Goal: Find specific page/section: Find specific page/section

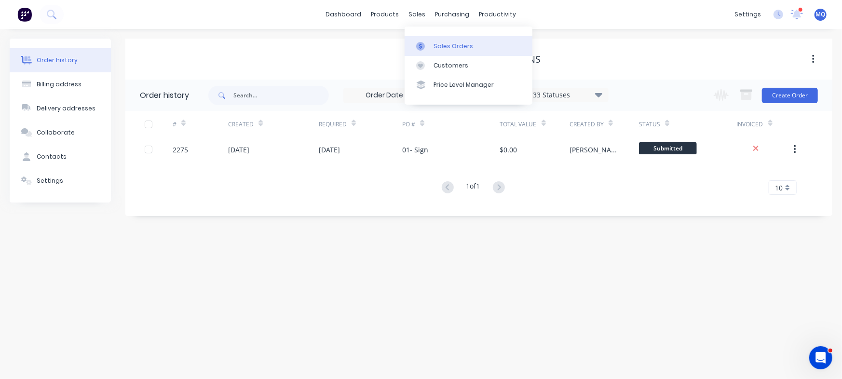
click at [427, 48] on div at bounding box center [423, 46] width 14 height 9
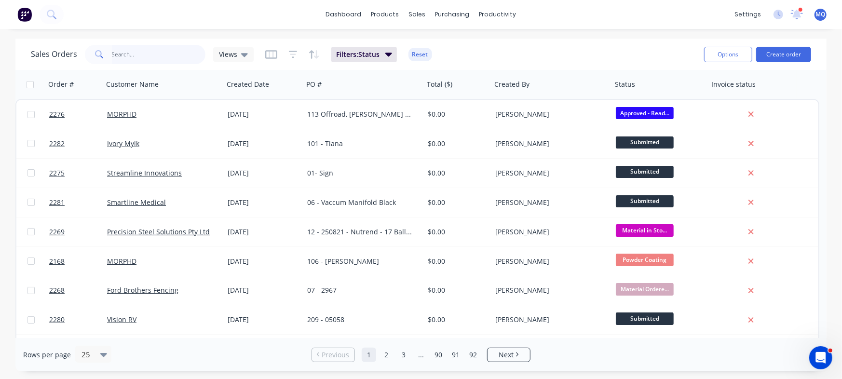
click at [141, 55] on input "text" at bounding box center [159, 54] width 94 height 19
click at [238, 50] on div "Views" at bounding box center [233, 54] width 29 height 9
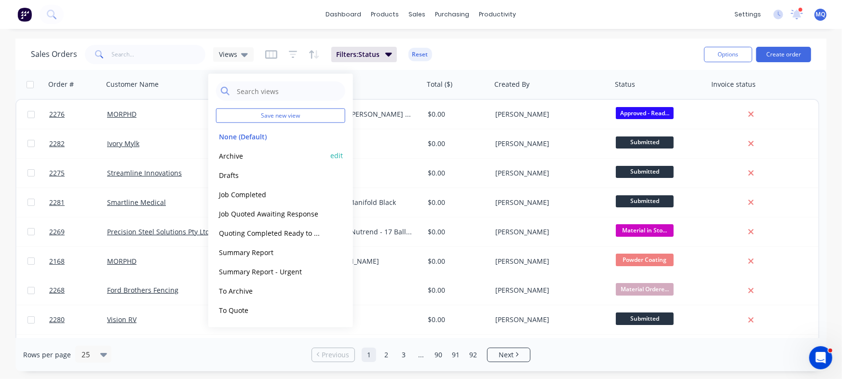
click at [251, 158] on button "Archive" at bounding box center [271, 155] width 110 height 11
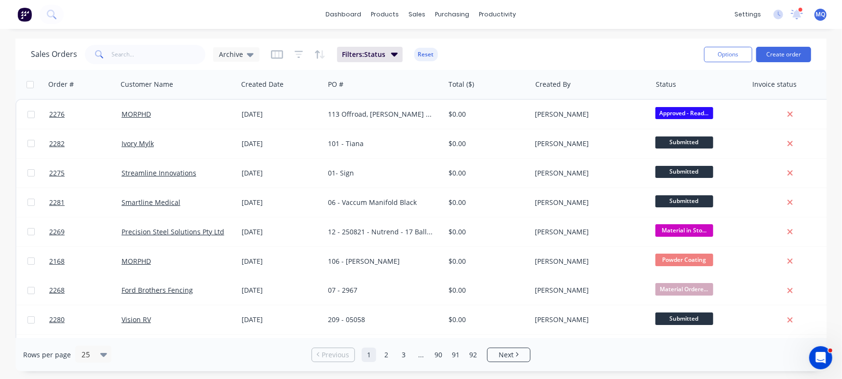
click at [0, 0] on div at bounding box center [0, 0] width 0 height 0
click at [160, 64] on div "Sales Orders Archive Filters: Status Reset" at bounding box center [363, 54] width 665 height 24
click at [165, 59] on input "text" at bounding box center [159, 54] width 94 height 19
type input "banadero"
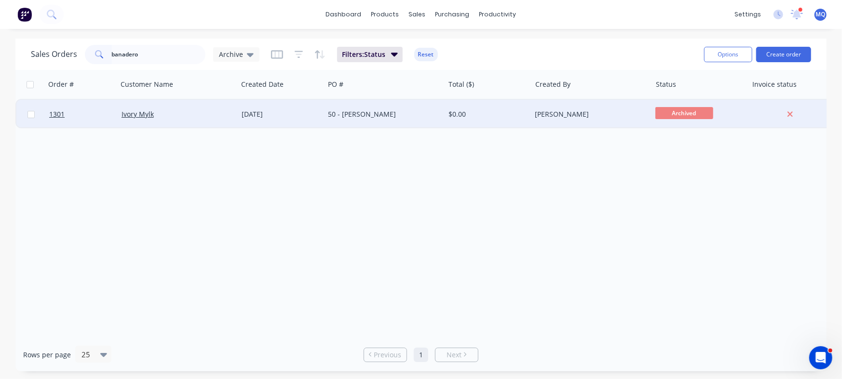
click at [301, 121] on div "11 Feb 2025" at bounding box center [281, 114] width 87 height 29
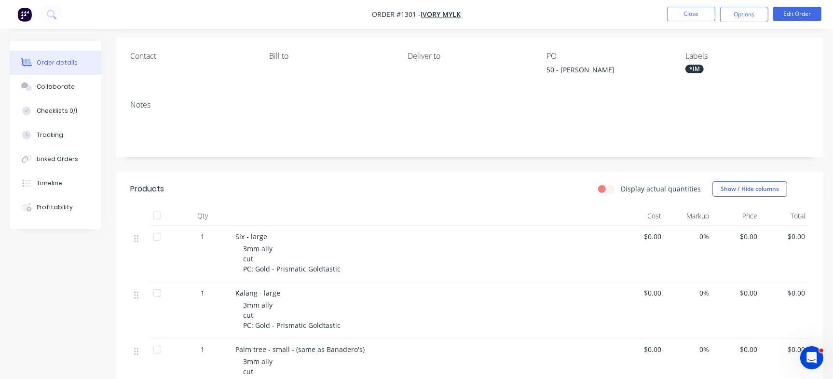
scroll to position [59, 0]
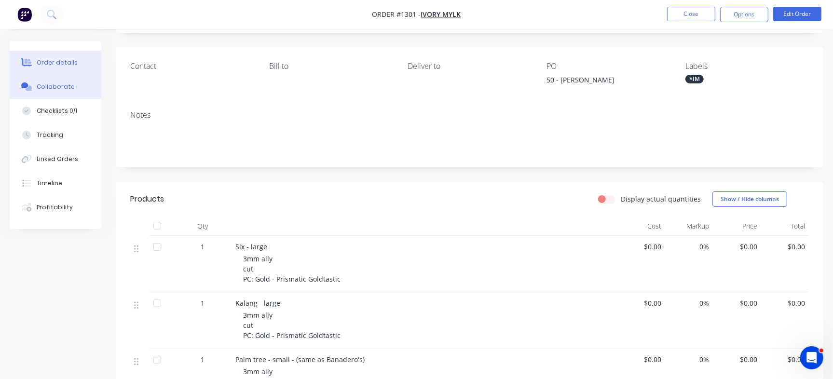
click at [70, 90] on div "Collaborate" at bounding box center [56, 86] width 38 height 9
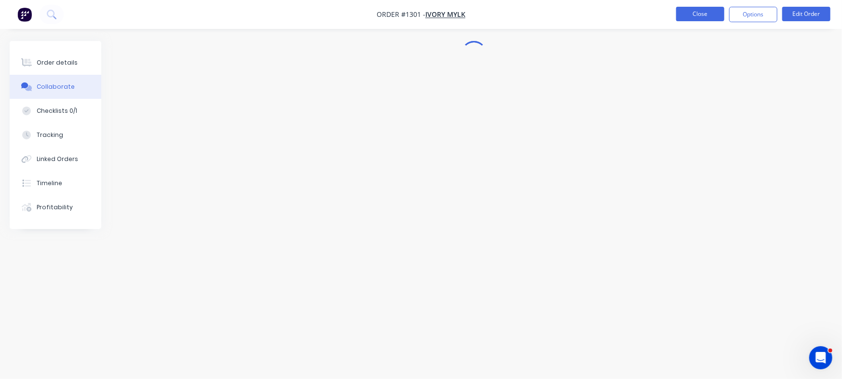
click at [702, 17] on button "Close" at bounding box center [700, 14] width 48 height 14
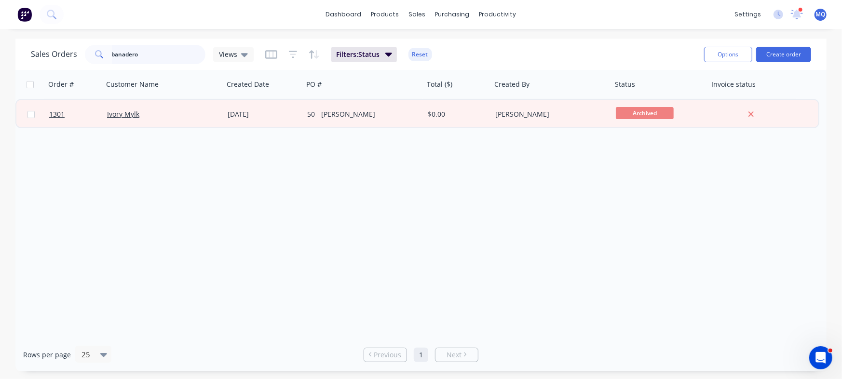
click at [171, 49] on input "banadero" at bounding box center [159, 54] width 94 height 19
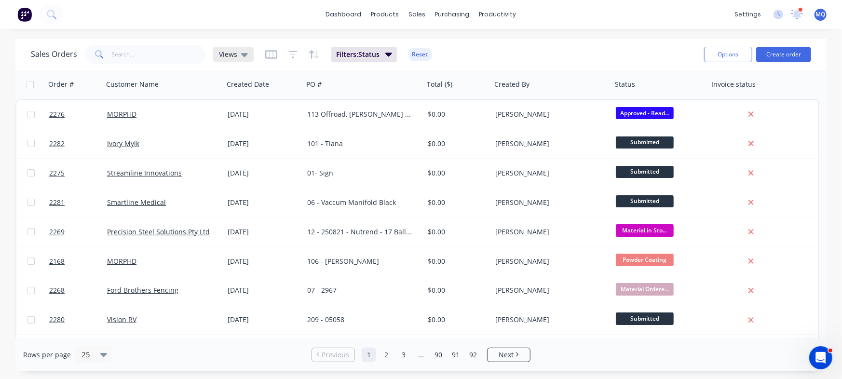
click at [242, 54] on icon at bounding box center [244, 55] width 7 height 4
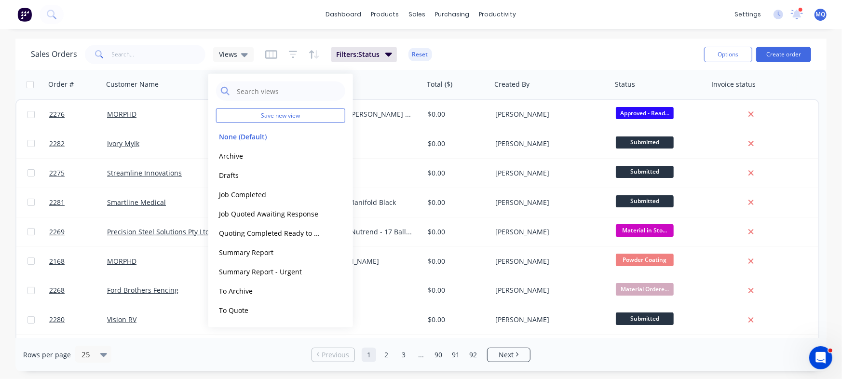
click at [247, 199] on button "Job Completed" at bounding box center [271, 193] width 110 height 11
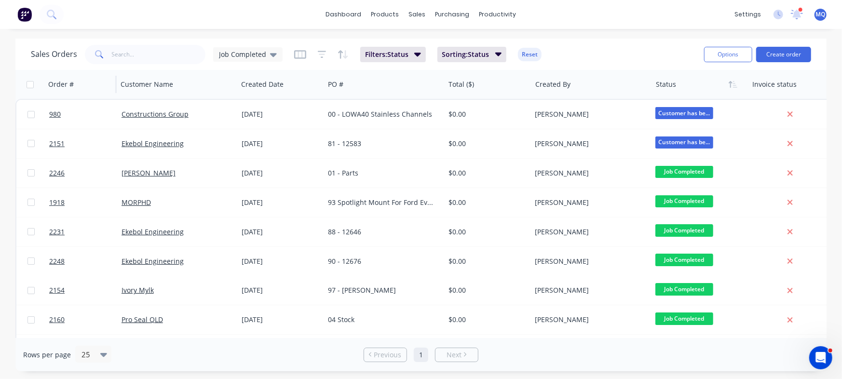
drag, startPoint x: 221, startPoint y: 54, endPoint x: 115, endPoint y: 90, distance: 111.4
click at [221, 54] on span "Job Completed" at bounding box center [242, 54] width 47 height 10
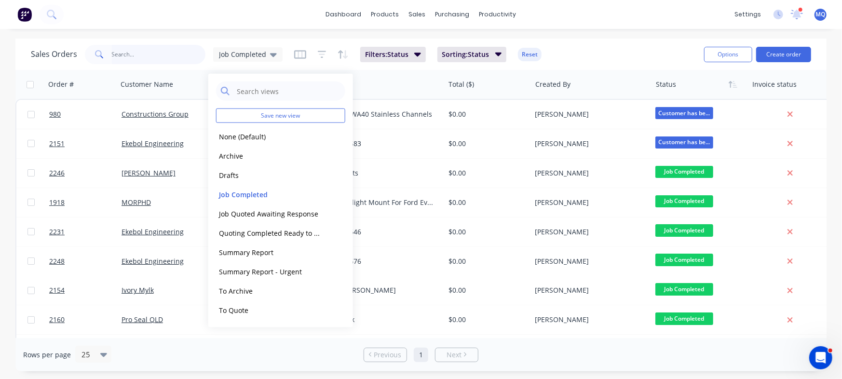
click at [139, 54] on input "text" at bounding box center [159, 54] width 94 height 19
click at [265, 35] on div "dashboard products sales purchasing productivity dashboard products Product Cat…" at bounding box center [421, 189] width 842 height 379
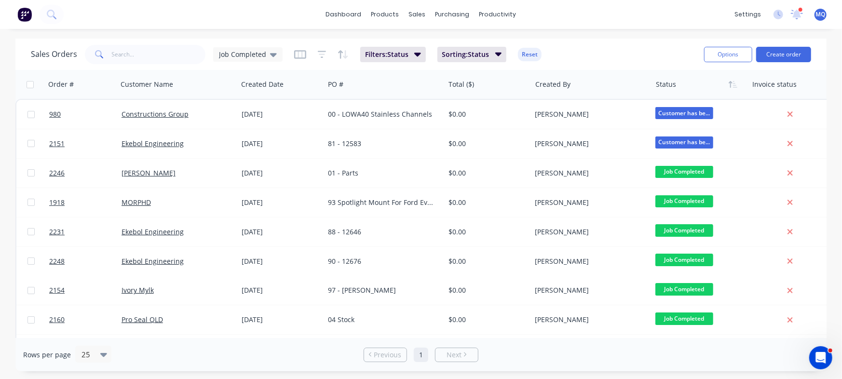
scroll to position [362, 0]
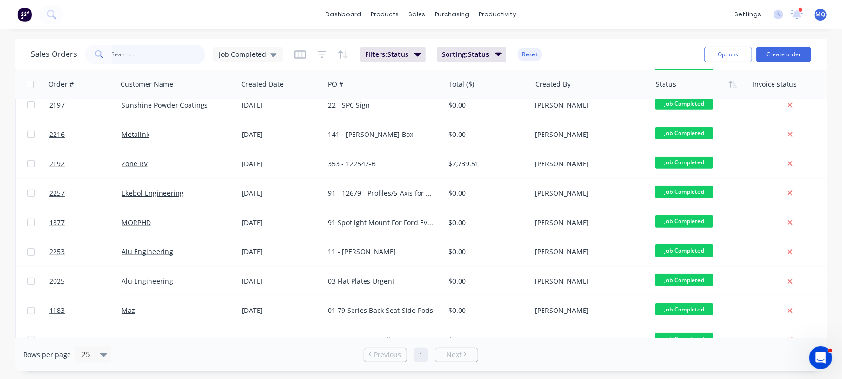
click at [136, 48] on input "text" at bounding box center [159, 54] width 94 height 19
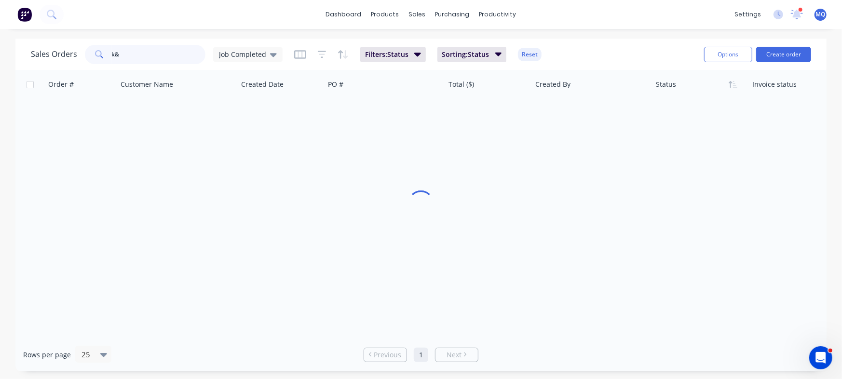
scroll to position [5, 0]
type input "k&w"
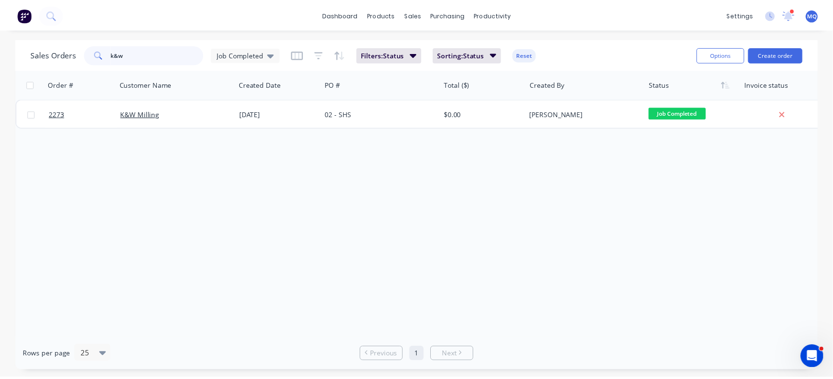
scroll to position [0, 0]
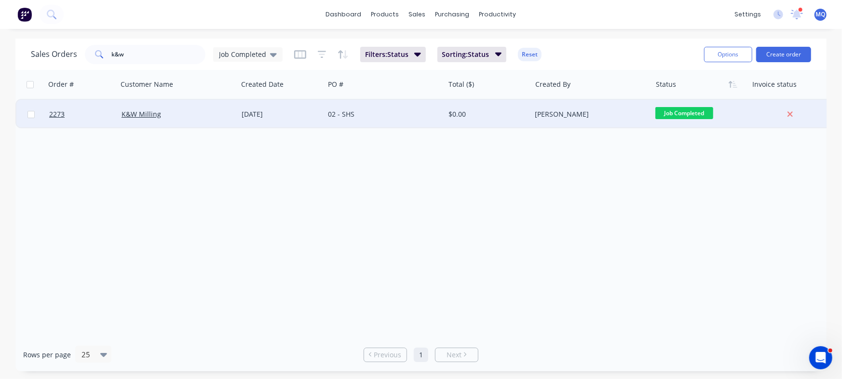
click at [318, 120] on div "10 Sep 2025" at bounding box center [281, 114] width 87 height 29
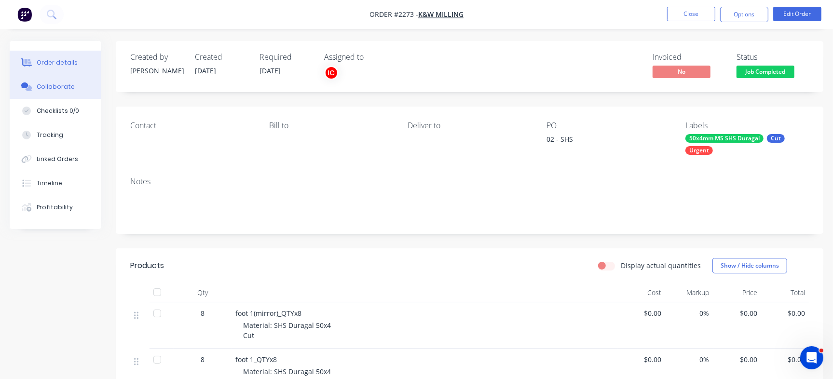
click at [58, 84] on div "Collaborate" at bounding box center [56, 86] width 38 height 9
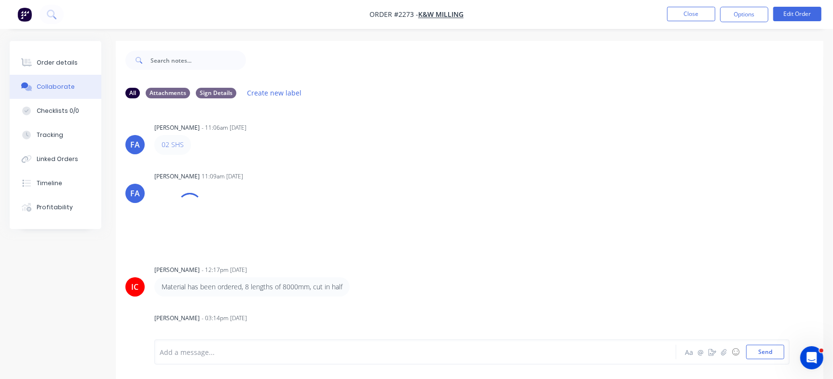
scroll to position [155, 0]
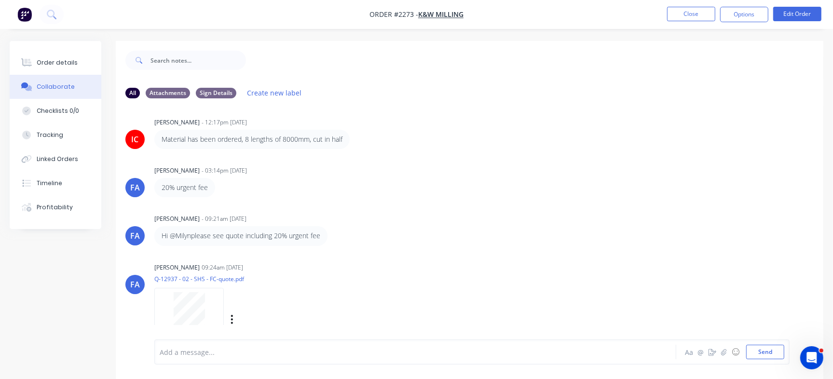
click at [206, 311] on div at bounding box center [189, 314] width 61 height 44
click at [215, 302] on div at bounding box center [189, 314] width 61 height 44
click at [693, 18] on button "Close" at bounding box center [691, 14] width 48 height 14
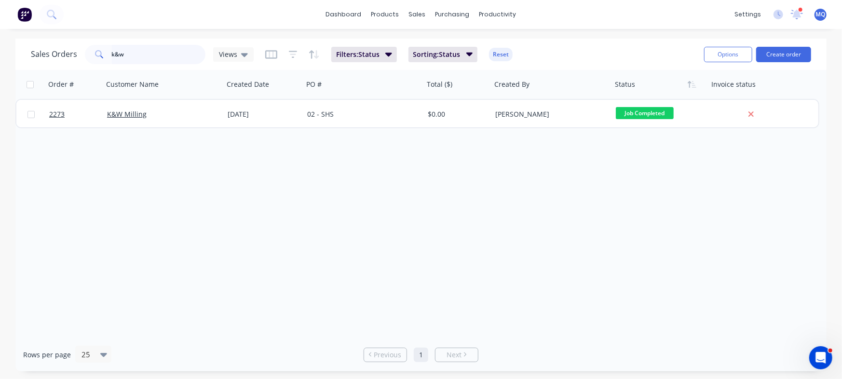
click at [175, 58] on input "k&w" at bounding box center [159, 54] width 94 height 19
type input "k"
type input "home"
click at [242, 60] on div "Views" at bounding box center [233, 54] width 40 height 14
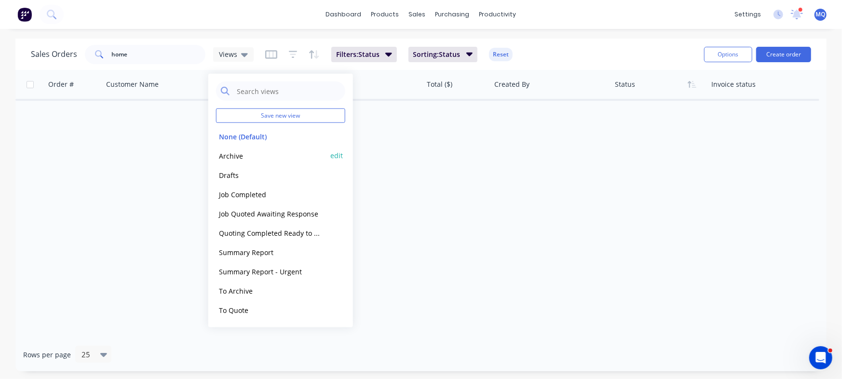
click at [232, 154] on button "Archive" at bounding box center [271, 155] width 110 height 11
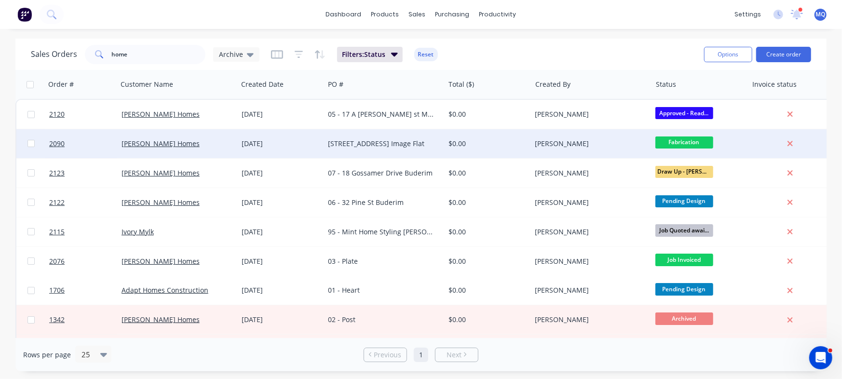
click at [352, 144] on div "04 - 128 Perry Road Image Flat" at bounding box center [381, 144] width 107 height 10
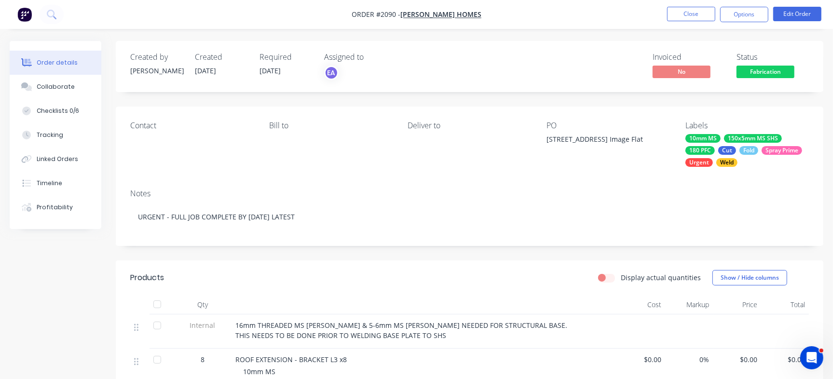
drag, startPoint x: 545, startPoint y: 142, endPoint x: 650, endPoint y: 147, distance: 105.2
click at [650, 147] on div "Contact Bill to Deliver to PO 04 - 128 Perry Road Image Flat Labels 10mm MS 150…" at bounding box center [469, 144] width 707 height 75
copy div "04 - 128 Perry Road Image Flat"
click at [76, 84] on button "Collaborate" at bounding box center [56, 87] width 92 height 24
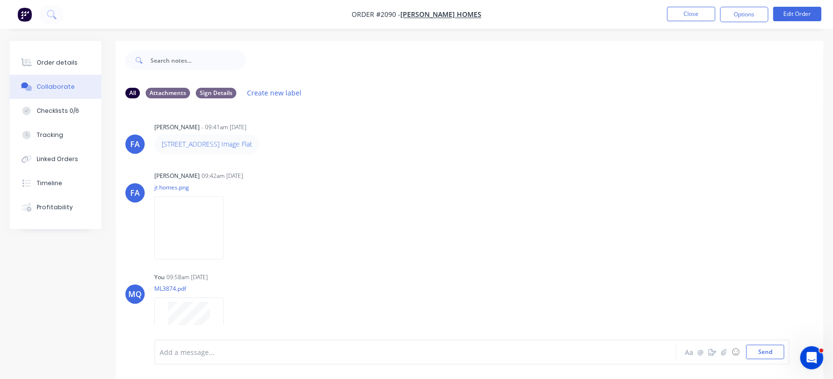
scroll to position [358, 0]
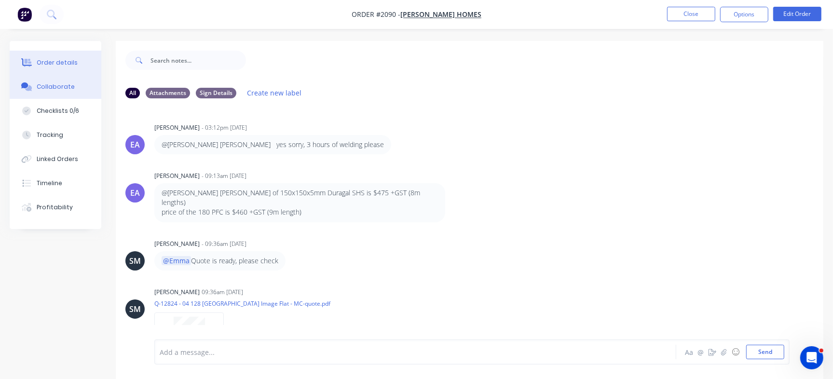
click at [57, 63] on div "Order details" at bounding box center [57, 62] width 41 height 9
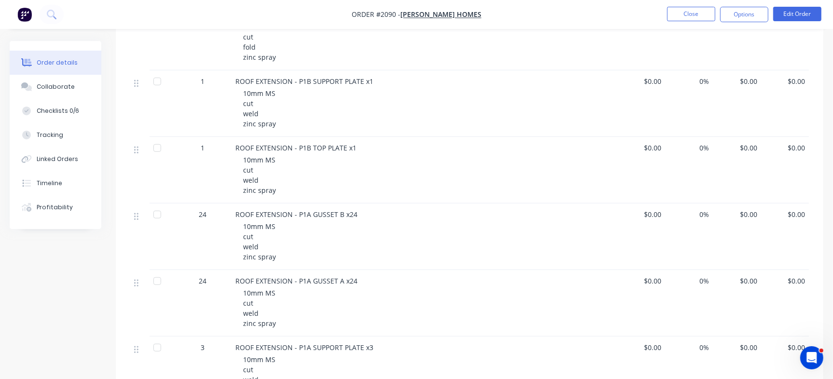
scroll to position [563, 0]
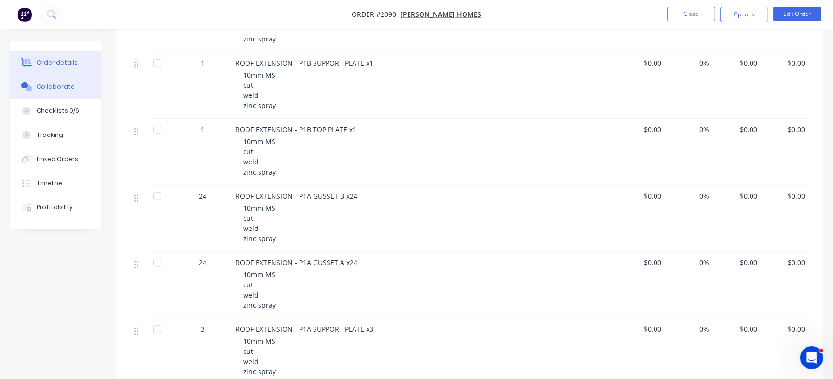
click at [94, 87] on button "Collaborate" at bounding box center [56, 87] width 92 height 24
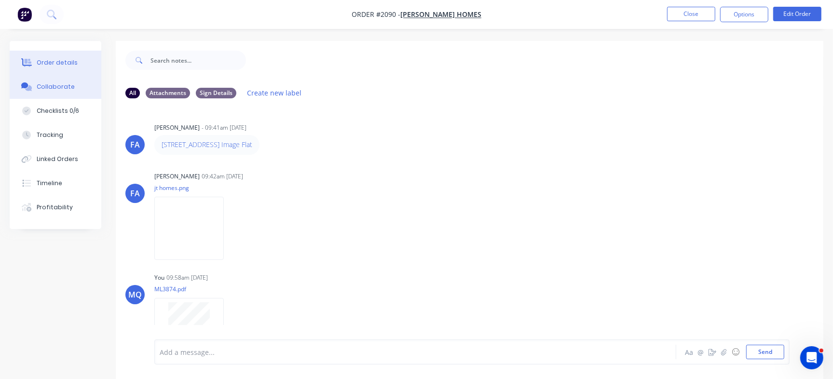
click at [54, 62] on div "Order details" at bounding box center [57, 62] width 41 height 9
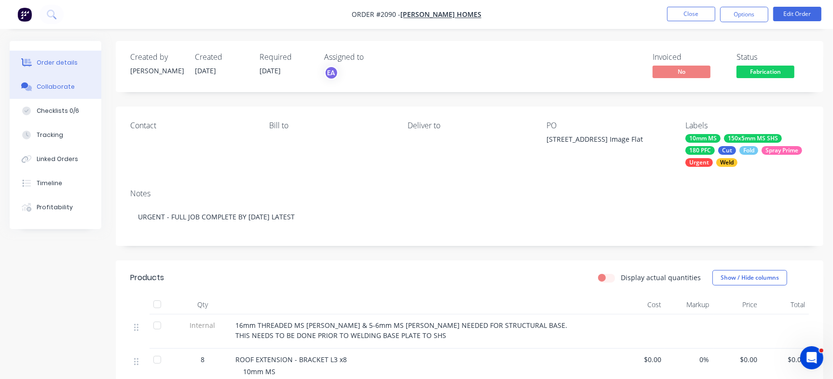
click at [72, 86] on button "Collaborate" at bounding box center [56, 87] width 92 height 24
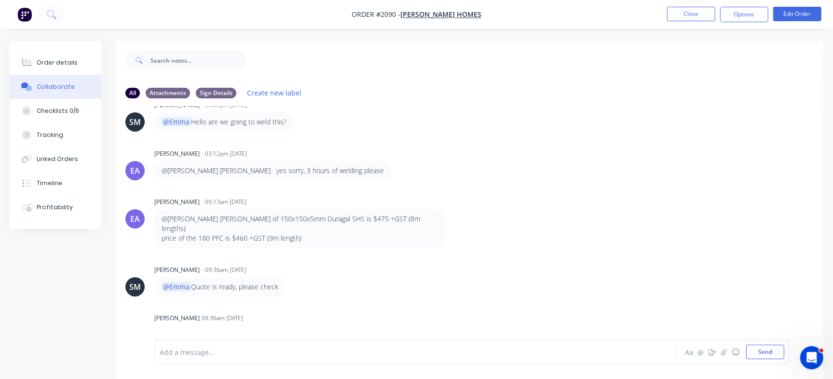
scroll to position [328, 0]
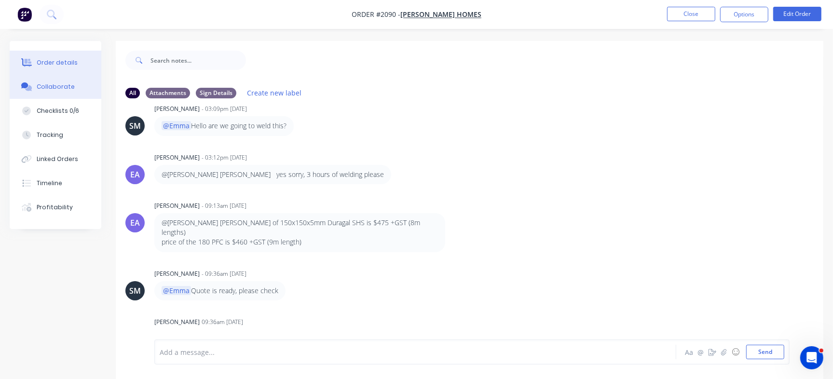
click at [73, 66] on div "Order details" at bounding box center [57, 62] width 41 height 9
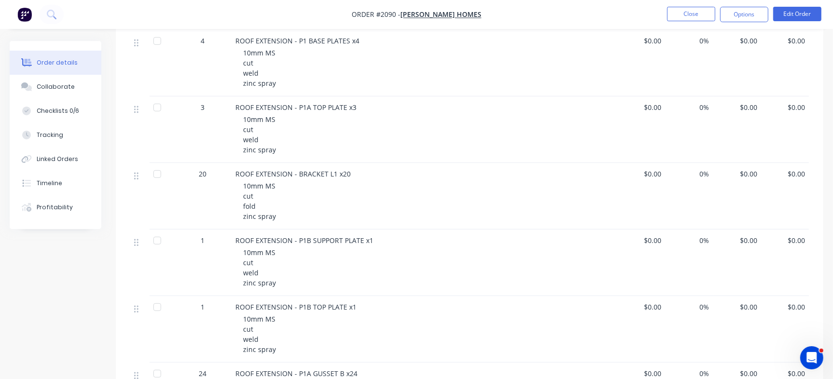
scroll to position [169, 0]
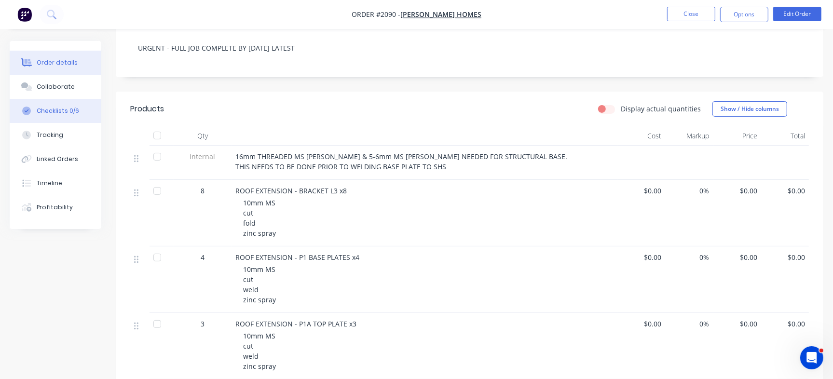
click at [86, 109] on button "Checklists 0/6" at bounding box center [56, 111] width 92 height 24
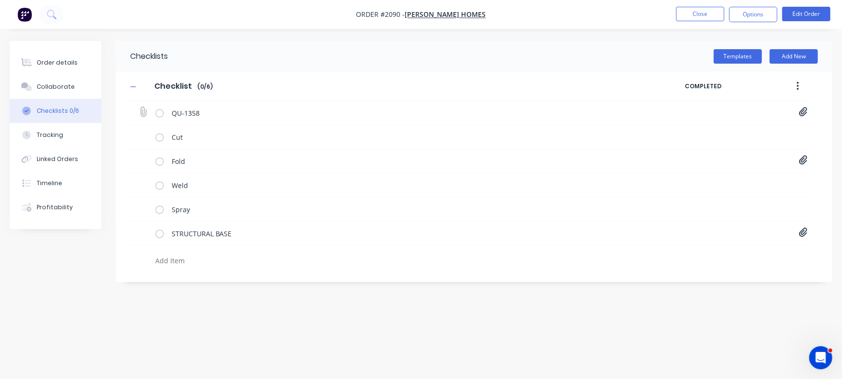
click at [800, 112] on icon at bounding box center [803, 112] width 9 height 10
click at [718, 128] on link "Quote QU1358.pdf" at bounding box center [725, 133] width 112 height 10
click at [48, 86] on div "Collaborate" at bounding box center [56, 86] width 38 height 9
type textarea "x"
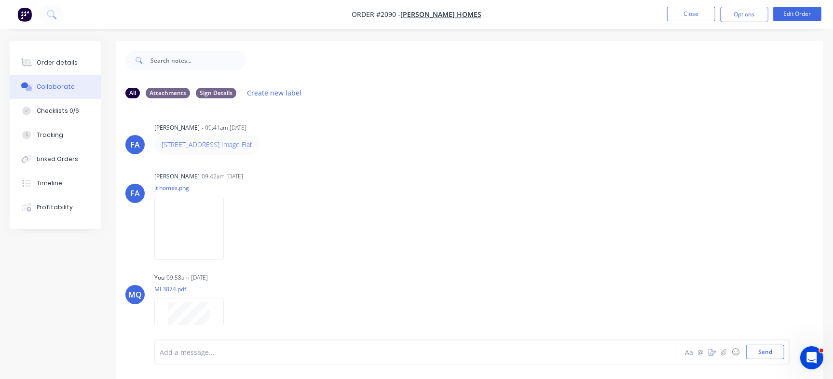
scroll to position [784, 0]
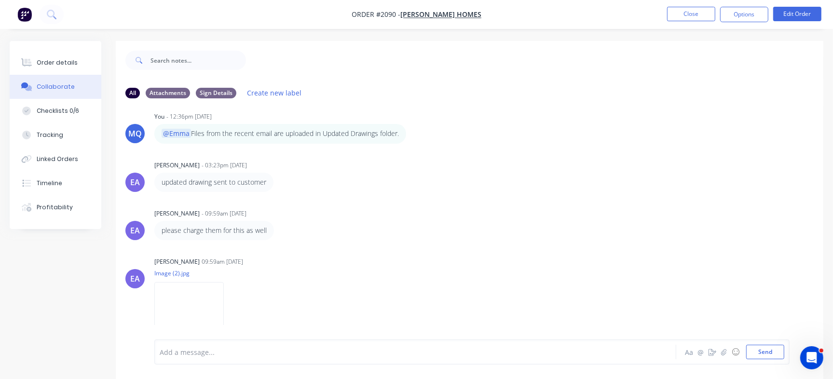
drag, startPoint x: 823, startPoint y: 310, endPoint x: 823, endPoint y: 321, distance: 10.6
click at [823, 321] on div "Order details Collaborate Checklists 0/6 Tracking Linked Orders Timeline Profit…" at bounding box center [416, 217] width 833 height 352
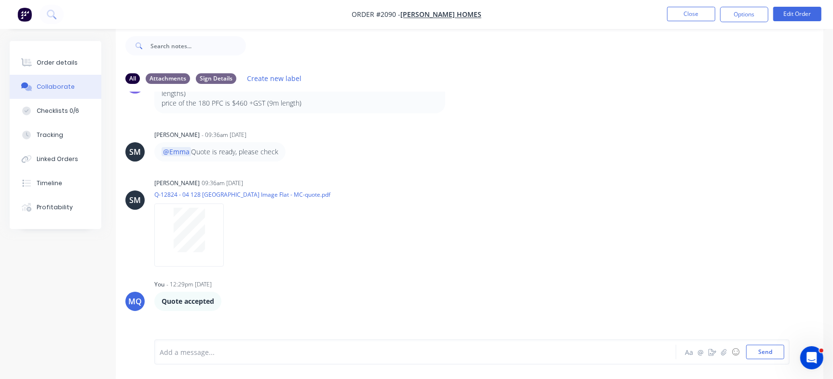
scroll to position [445, 0]
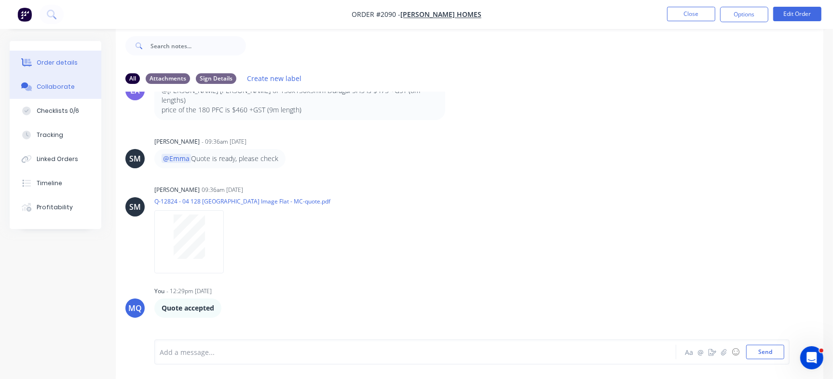
click at [60, 60] on div "Order details" at bounding box center [57, 62] width 41 height 9
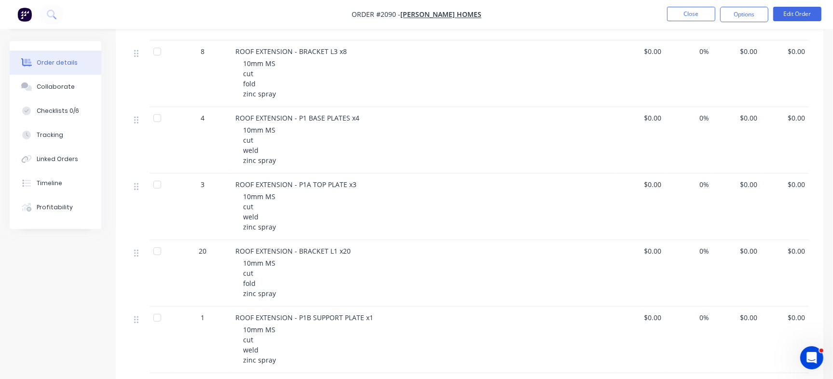
scroll to position [264, 0]
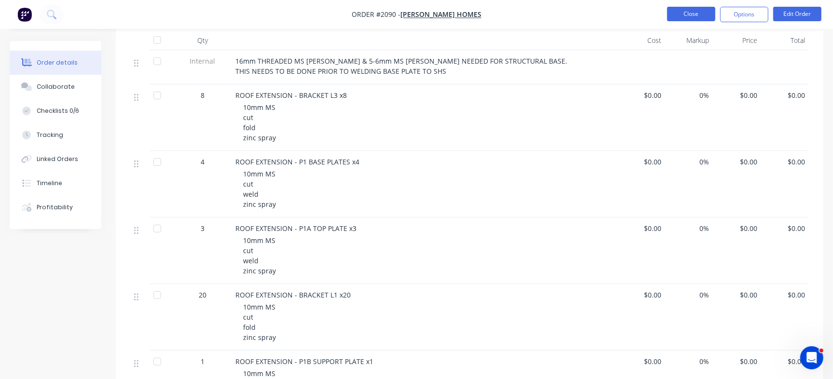
click at [686, 19] on button "Close" at bounding box center [691, 14] width 48 height 14
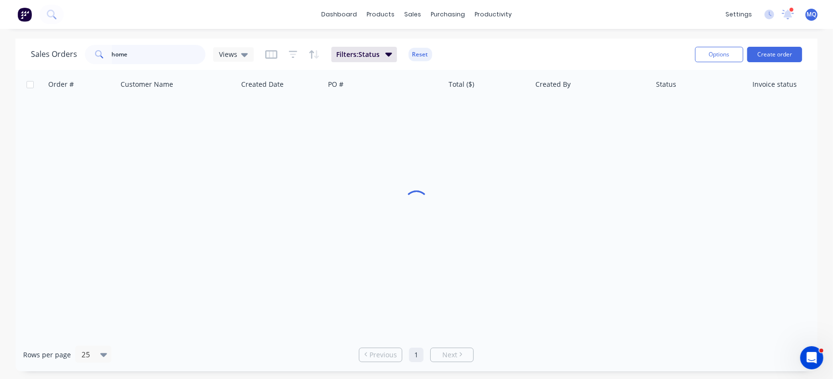
click at [160, 56] on input "home" at bounding box center [159, 54] width 94 height 19
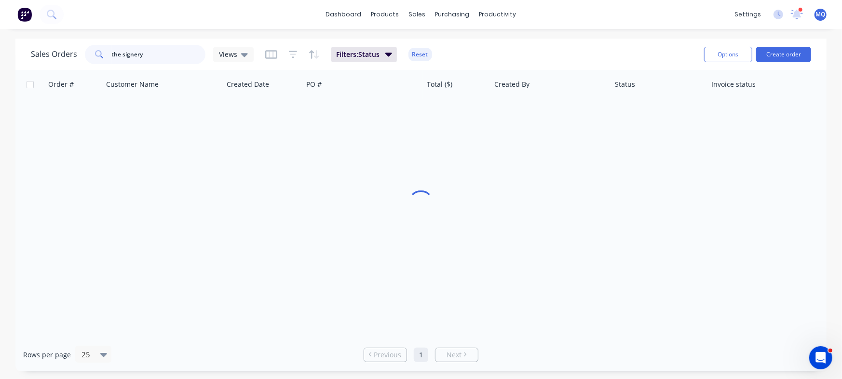
type input "the signery"
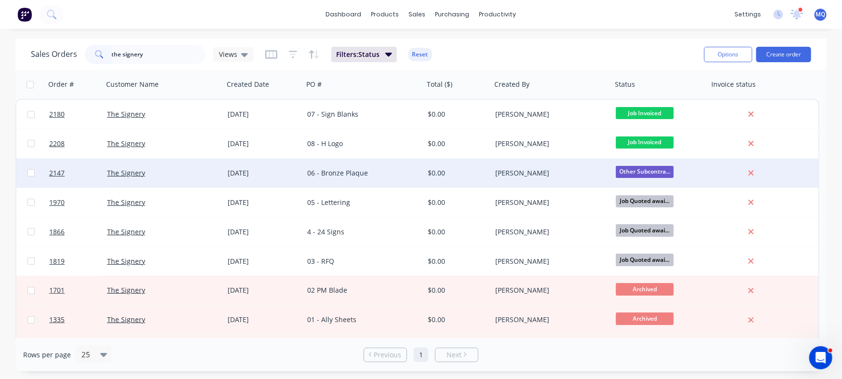
click at [374, 165] on div "06 - Bronze Plaque" at bounding box center [363, 173] width 121 height 29
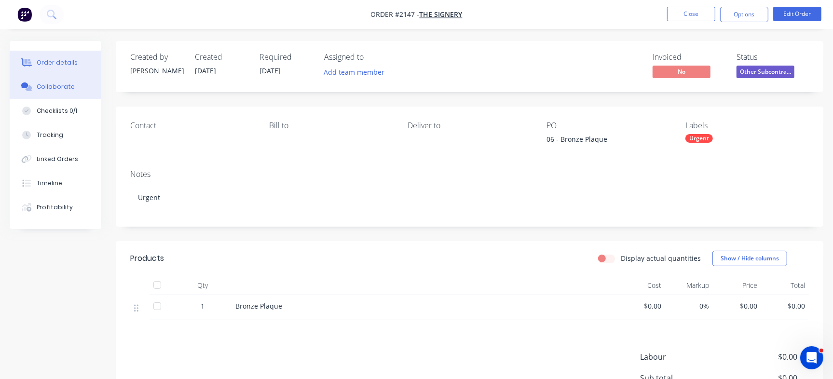
click at [57, 83] on div "Collaborate" at bounding box center [56, 86] width 38 height 9
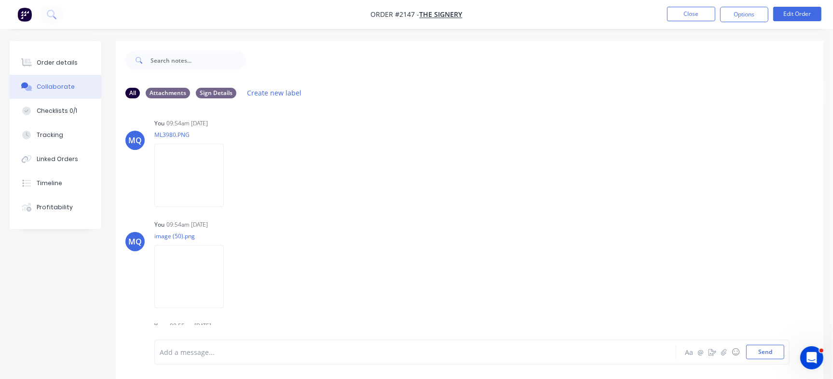
scroll to position [1407, 0]
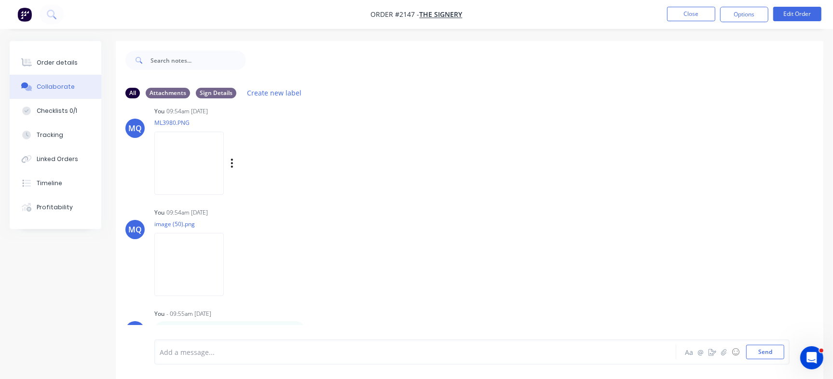
click at [223, 167] on img at bounding box center [188, 163] width 69 height 63
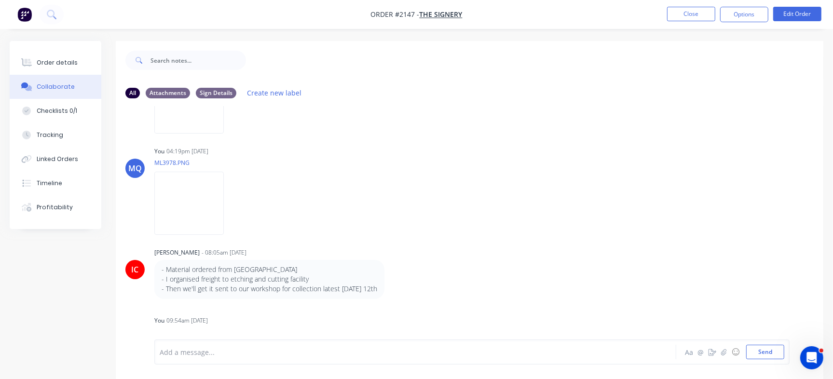
scroll to position [1150, 0]
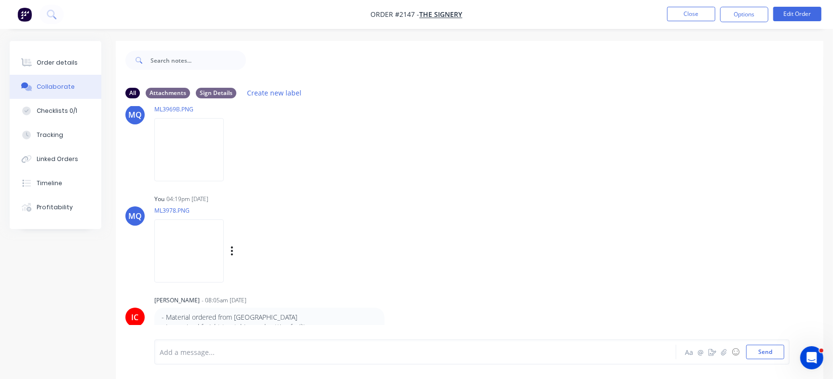
click at [183, 257] on img at bounding box center [188, 250] width 69 height 63
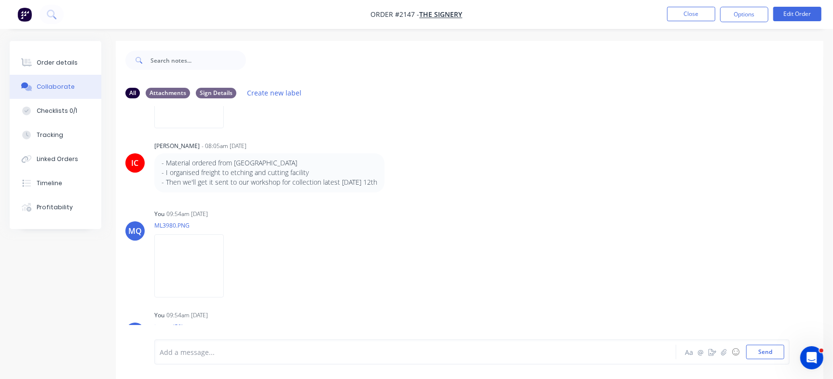
scroll to position [1407, 0]
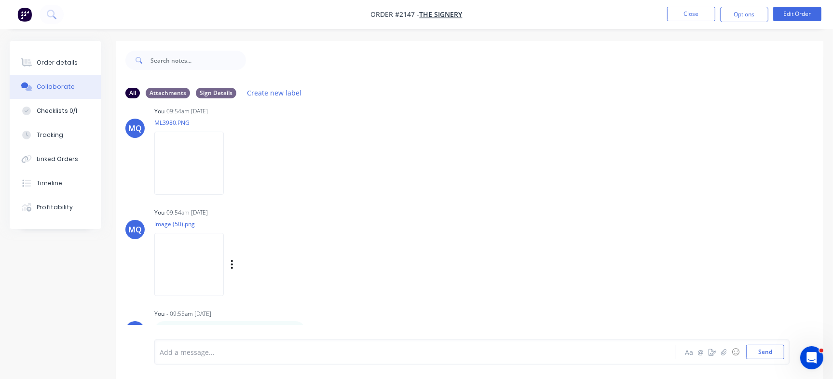
click at [224, 269] on img at bounding box center [188, 264] width 69 height 63
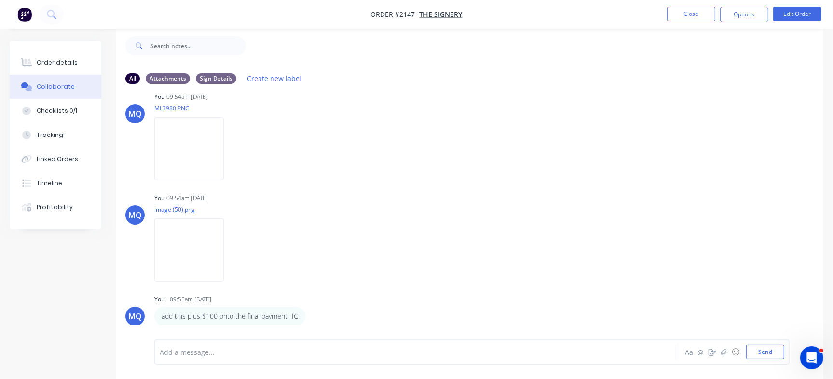
drag, startPoint x: 823, startPoint y: 291, endPoint x: 817, endPoint y: 244, distance: 47.2
click at [817, 241] on div "Order details Collaborate Checklists 0/1 Tracking Linked Orders Timeline Profit…" at bounding box center [416, 203] width 833 height 352
click at [767, 267] on div "MQ You 09:54am 04/09/25 image (50).png Labels Download Delete" at bounding box center [469, 234] width 707 height 87
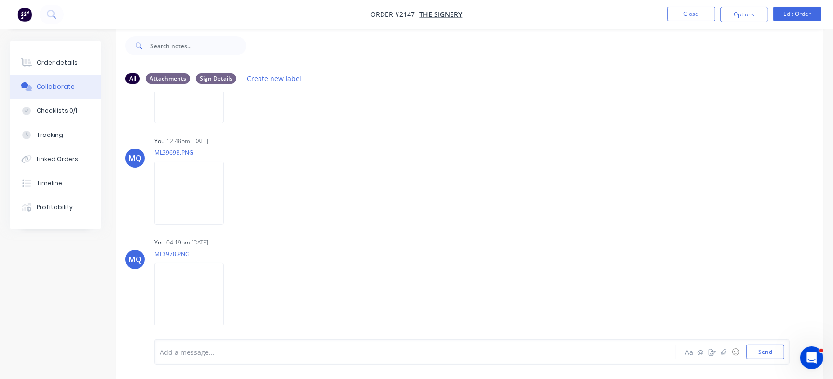
scroll to position [1095, 0]
click at [219, 276] on img at bounding box center [188, 291] width 69 height 63
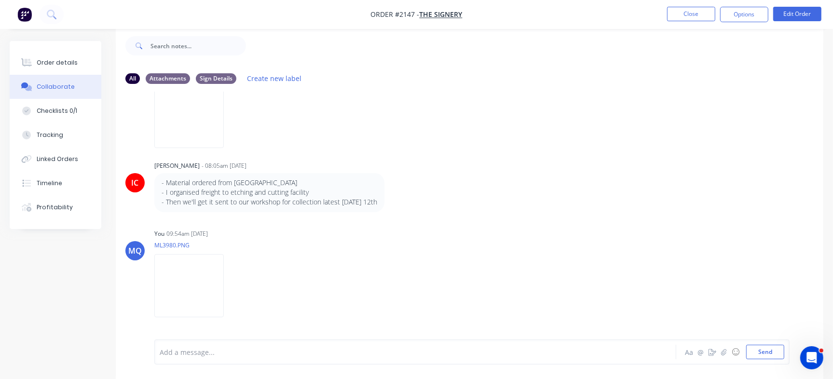
scroll to position [1407, 0]
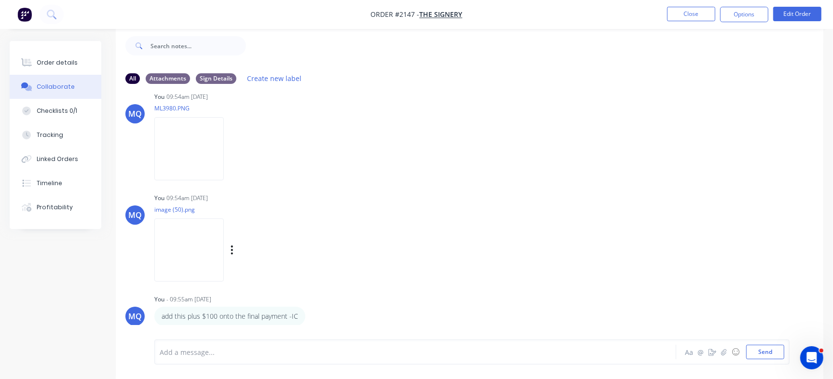
click at [224, 238] on img at bounding box center [188, 249] width 69 height 63
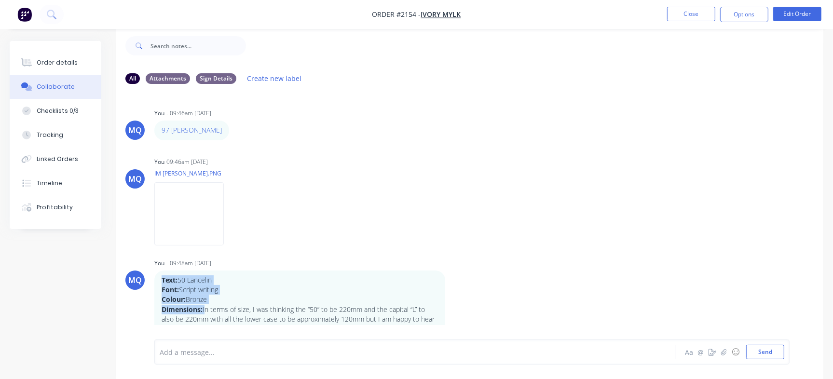
scroll to position [47, 0]
